Goal: Task Accomplishment & Management: Manage account settings

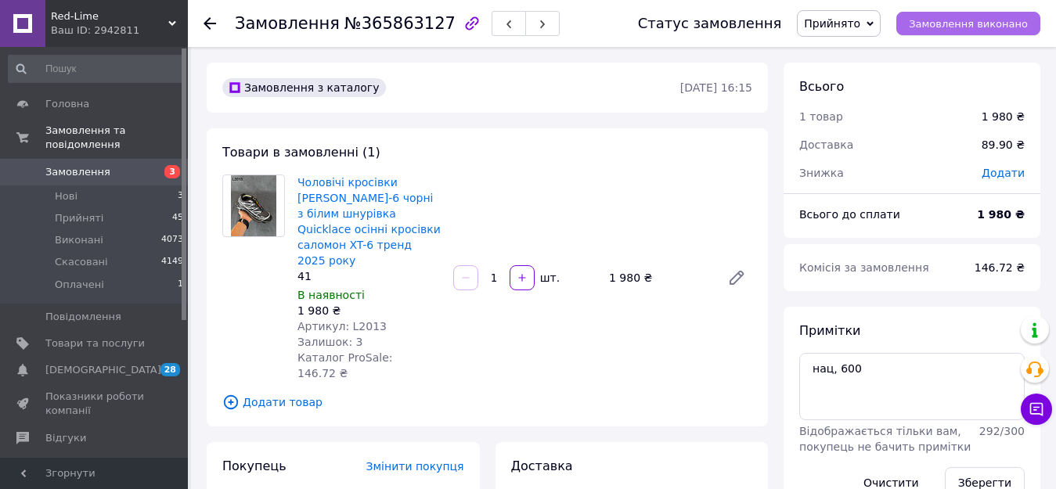
click at [937, 31] on button "Замовлення виконано" at bounding box center [968, 23] width 144 height 23
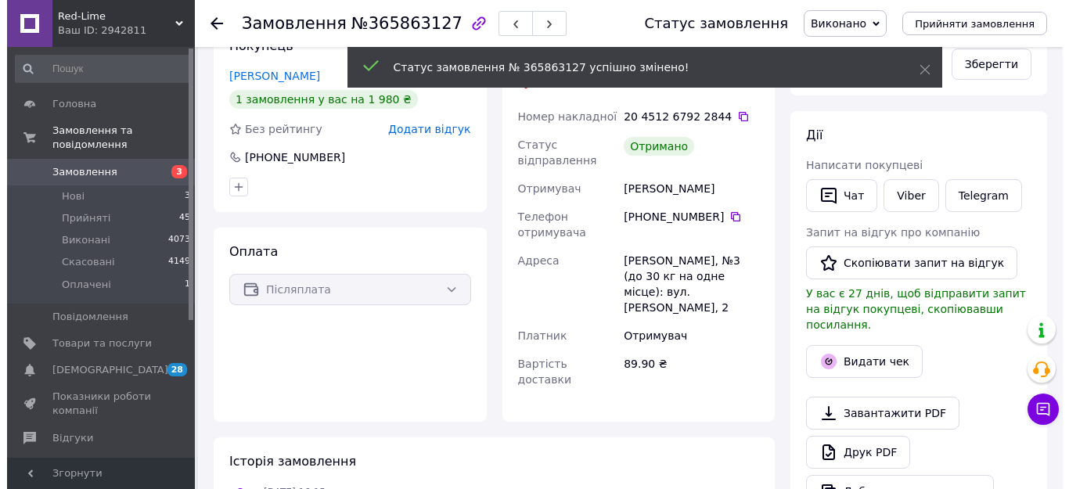
scroll to position [470, 0]
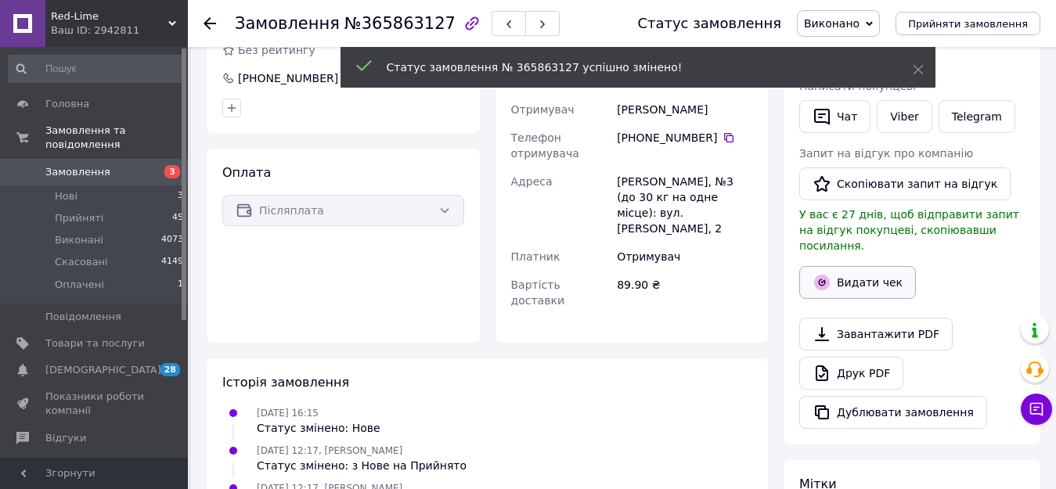
click at [856, 274] on button "Видати чек" at bounding box center [857, 282] width 117 height 33
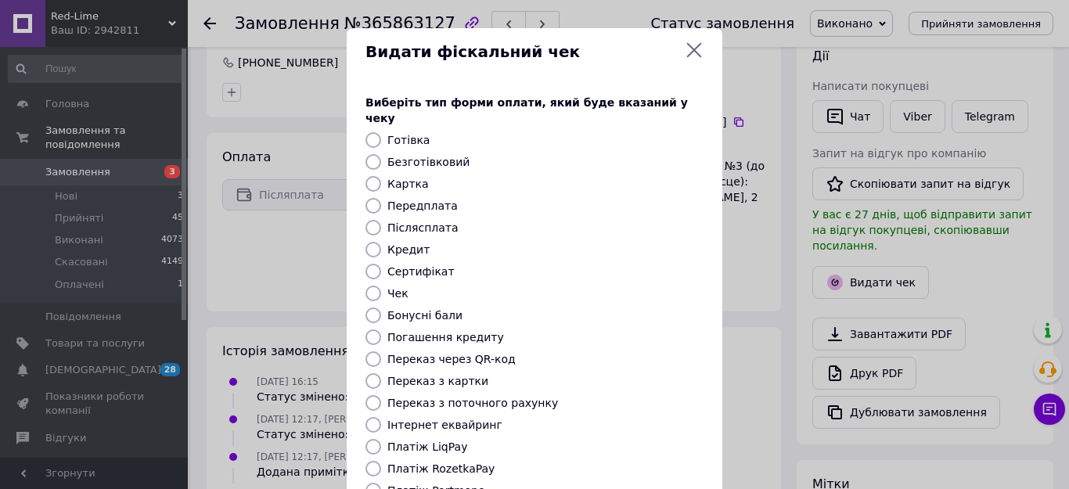
click at [365, 220] on input "Післясплата" at bounding box center [373, 228] width 16 height 16
radio input "true"
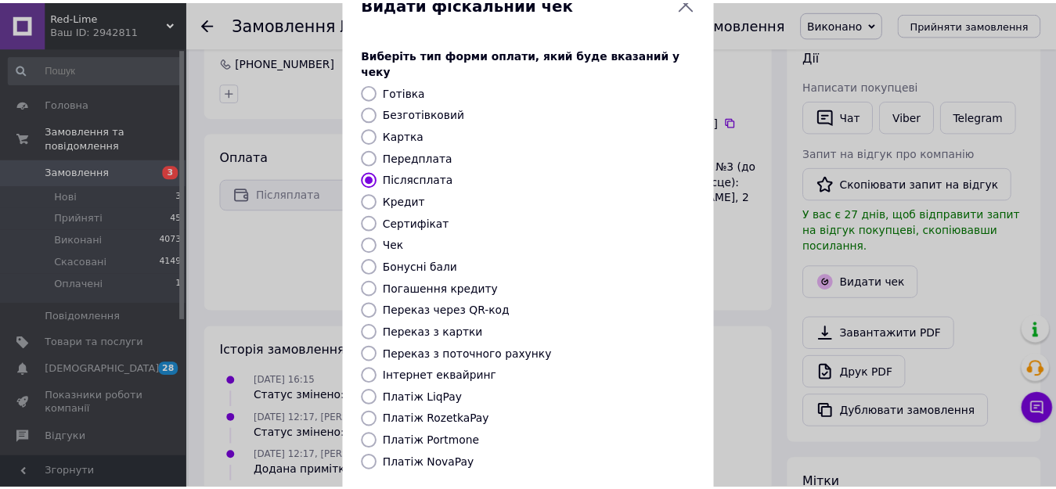
scroll to position [183, 0]
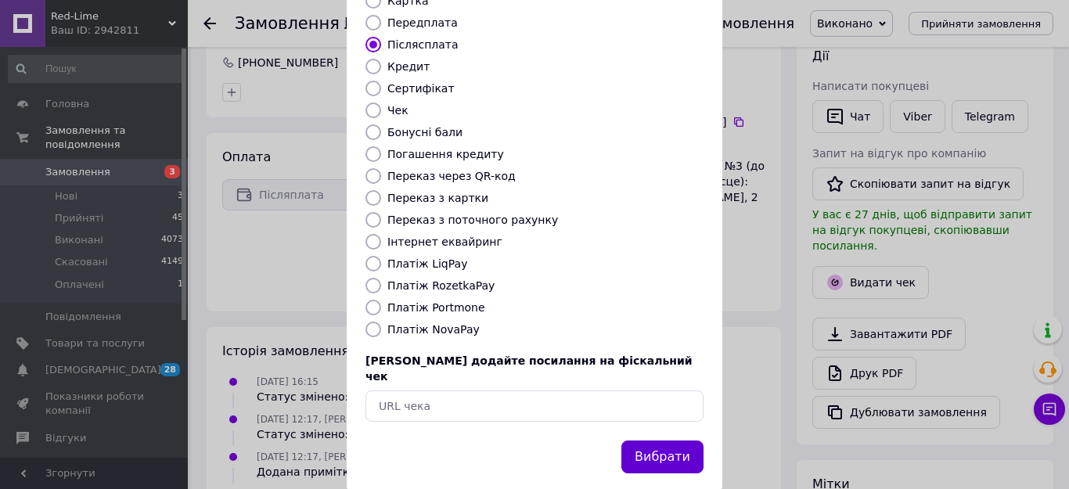
click at [671, 441] on button "Вибрати" at bounding box center [662, 458] width 82 height 34
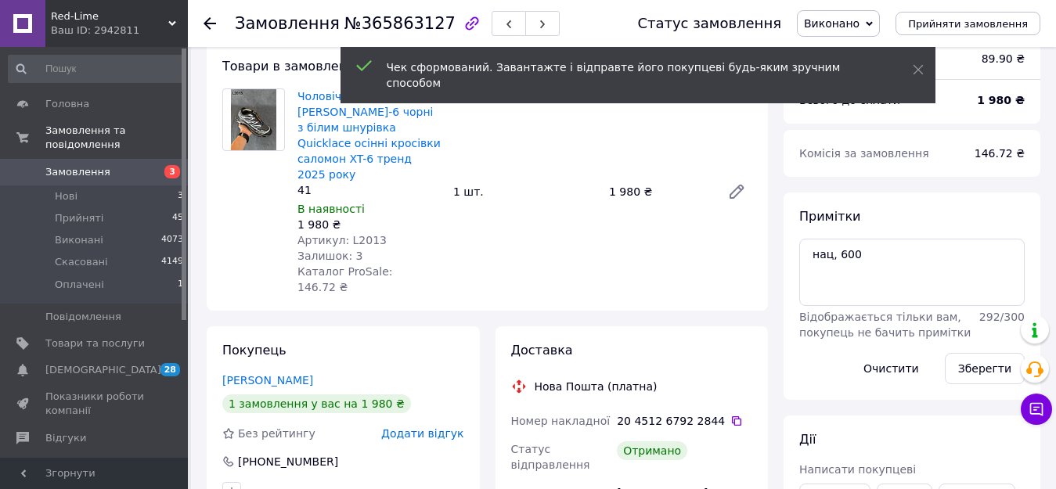
scroll to position [0, 0]
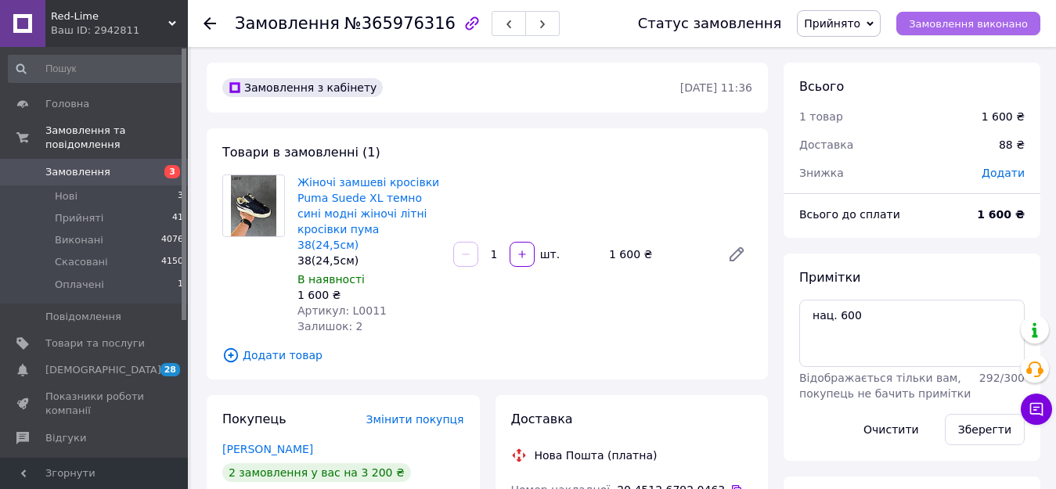
click at [967, 21] on span "Замовлення виконано" at bounding box center [968, 24] width 119 height 12
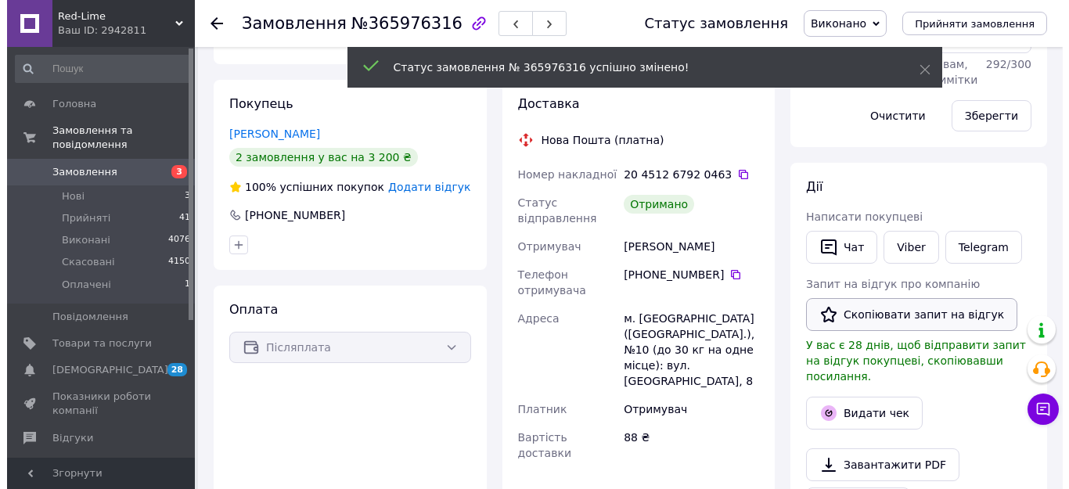
scroll to position [313, 0]
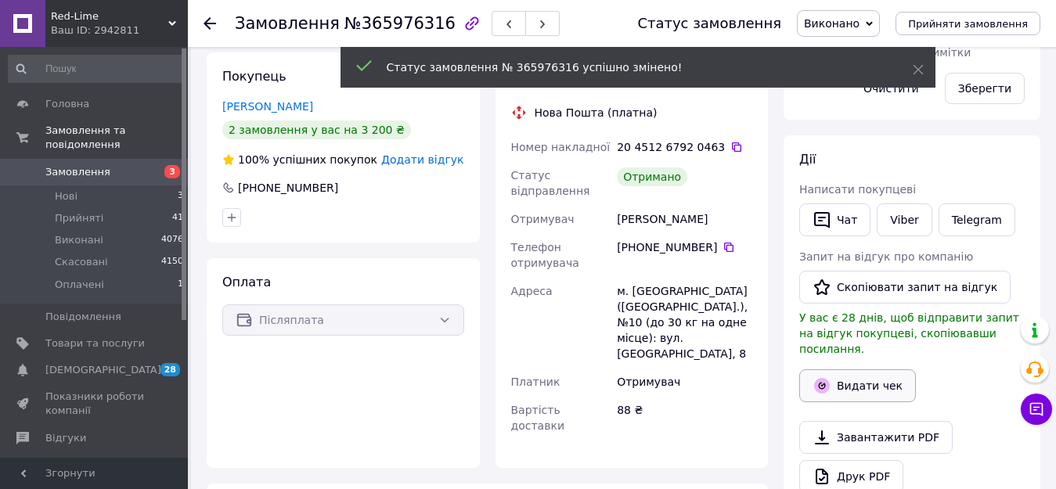
click at [850, 369] on button "Видати чек" at bounding box center [857, 385] width 117 height 33
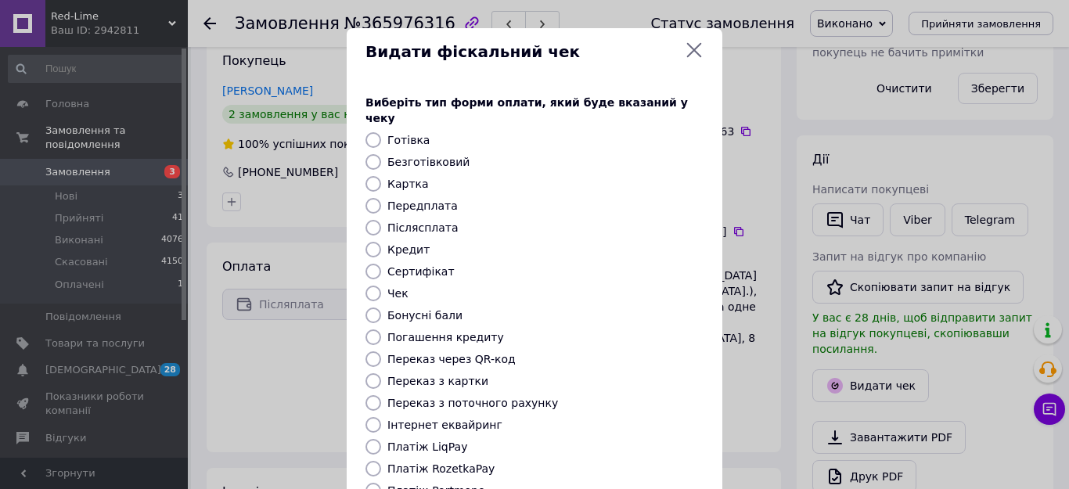
click at [367, 220] on input "Післясплата" at bounding box center [373, 228] width 16 height 16
radio input "true"
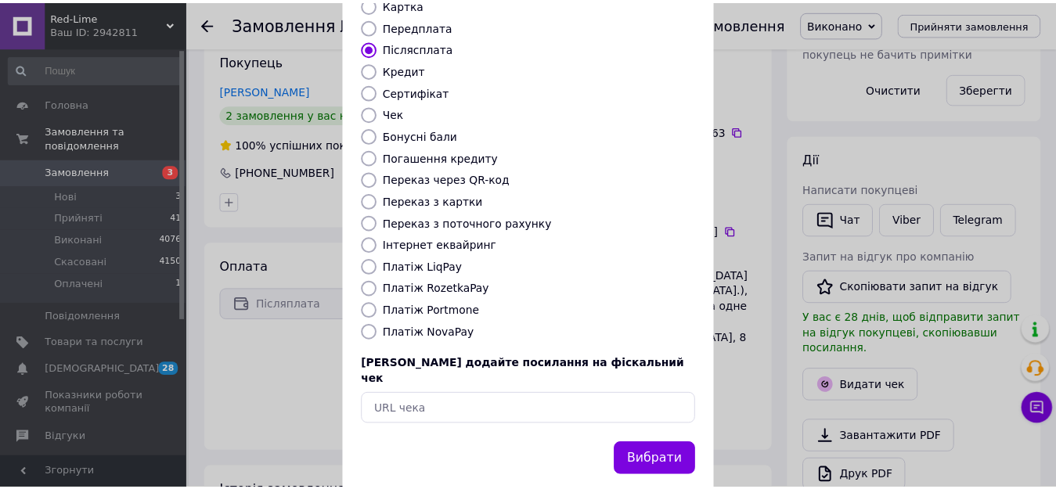
scroll to position [183, 0]
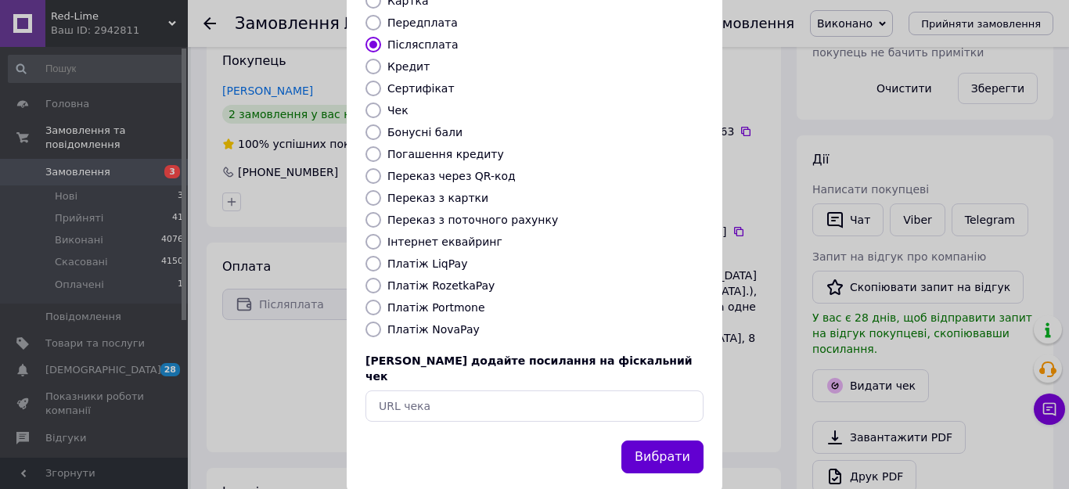
click at [671, 441] on button "Вибрати" at bounding box center [662, 458] width 82 height 34
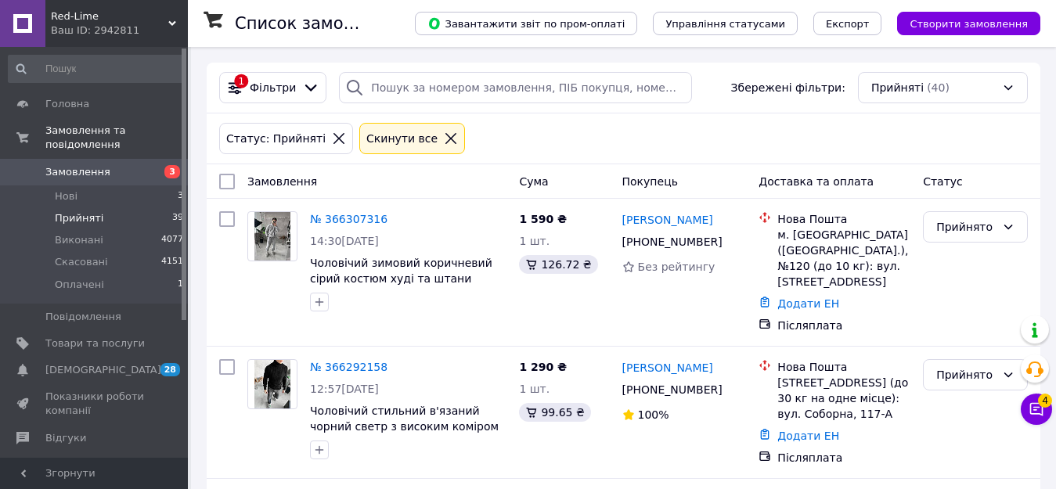
drag, startPoint x: 208, startPoint y: 383, endPoint x: 200, endPoint y: 387, distance: 9.2
click at [215, 389] on div "№ 366292158 12:57, 12.10.2025 Чоловічий стильний в'язаний чорний светр з високи…" at bounding box center [623, 412] width 833 height 131
